Goal: Task Accomplishment & Management: Manage account settings

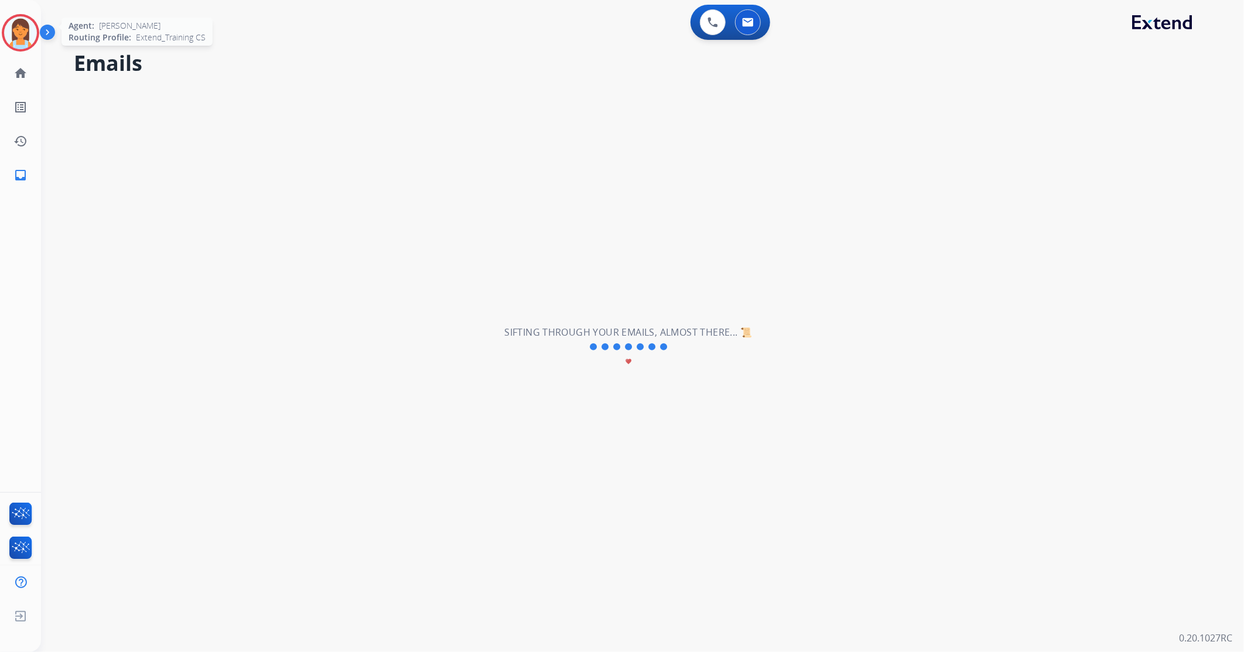
click at [33, 25] on img at bounding box center [20, 32] width 33 height 33
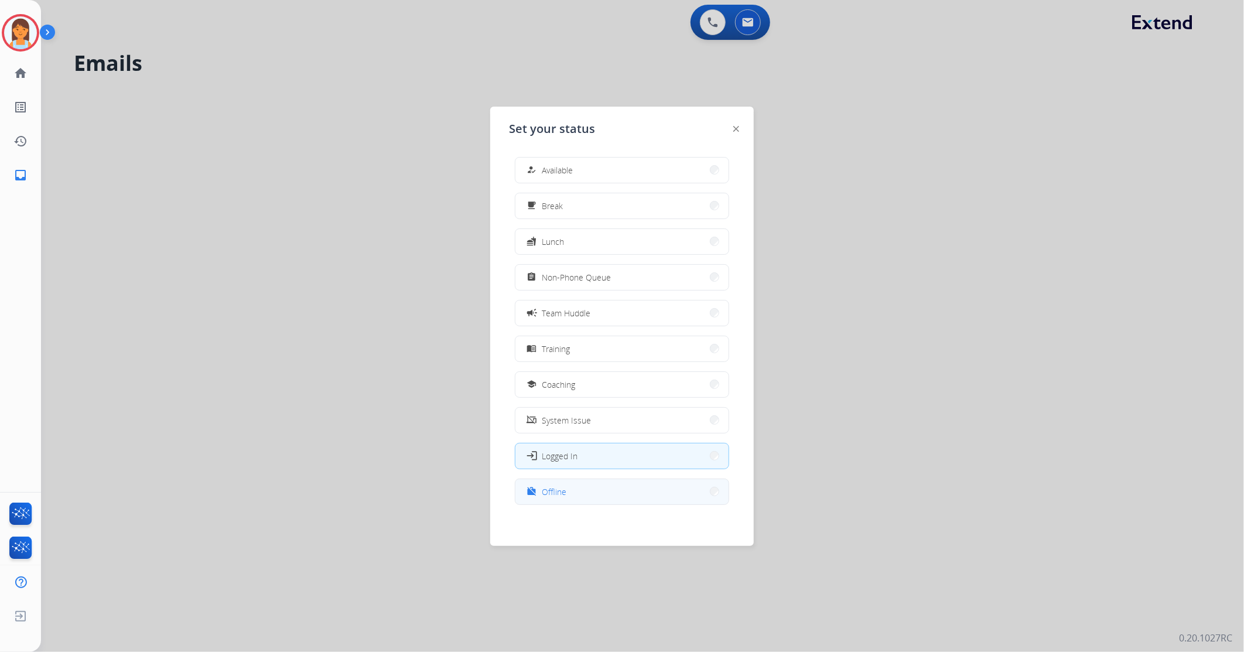
scroll to position [3, 0]
drag, startPoint x: 583, startPoint y: 485, endPoint x: 548, endPoint y: 28, distance: 458.9
click at [583, 485] on button "work_off Offline" at bounding box center [622, 488] width 213 height 25
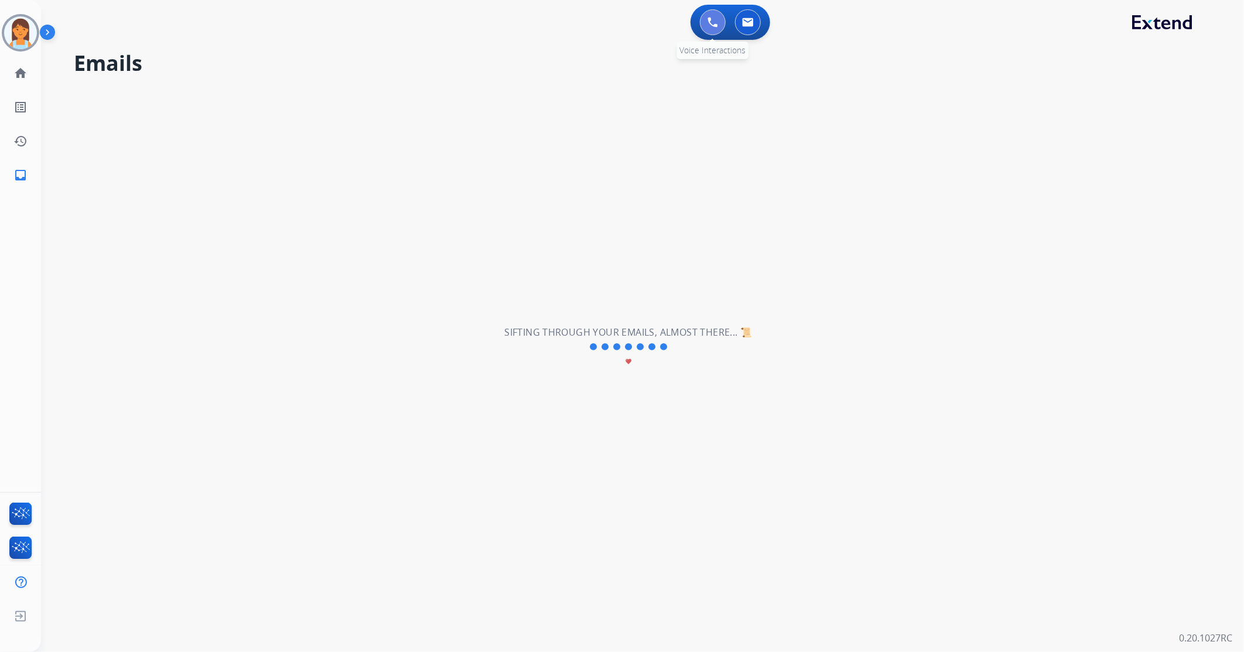
click at [719, 19] on button at bounding box center [713, 22] width 26 height 26
